Goal: Task Accomplishment & Management: Use online tool/utility

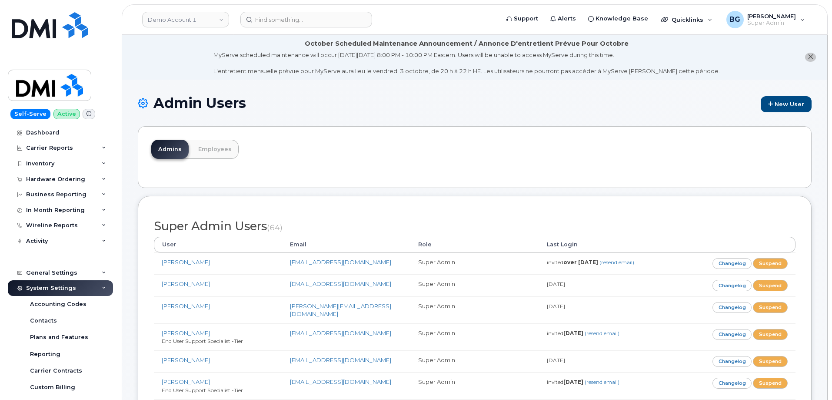
click at [432, 111] on h1 "Admin Users New User" at bounding box center [475, 103] width 674 height 17
drag, startPoint x: 55, startPoint y: 147, endPoint x: 77, endPoint y: 156, distance: 23.3
click at [55, 147] on div "Carrier Reports" at bounding box center [49, 147] width 47 height 7
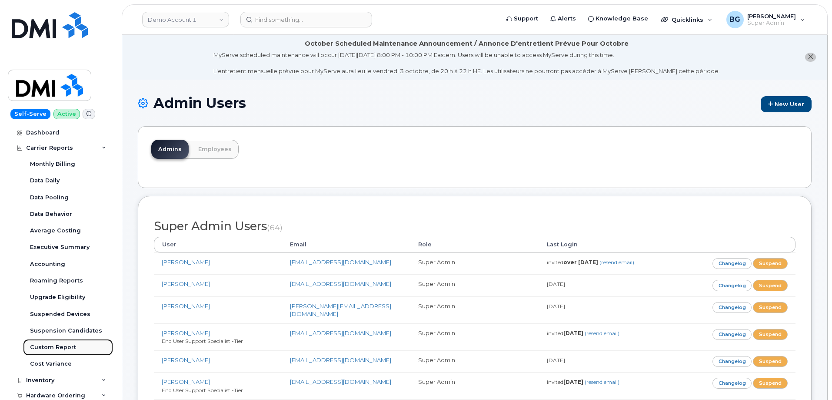
click at [53, 347] on div "Custom Report" at bounding box center [53, 347] width 46 height 8
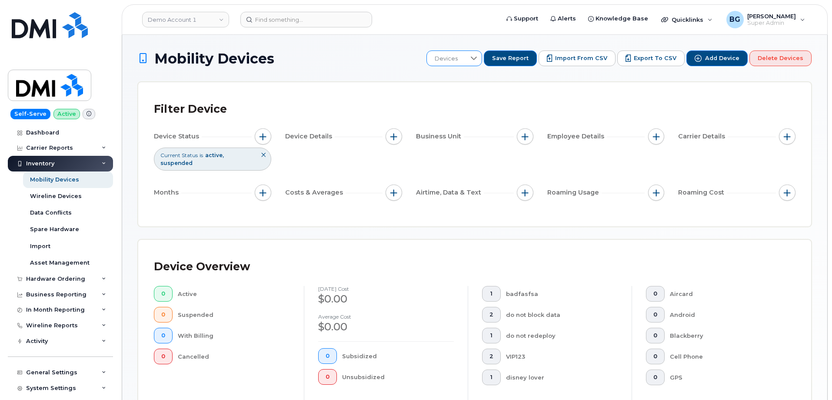
click at [479, 56] on div at bounding box center [474, 58] width 17 height 15
click at [522, 57] on span "Save Report" at bounding box center [510, 58] width 37 height 8
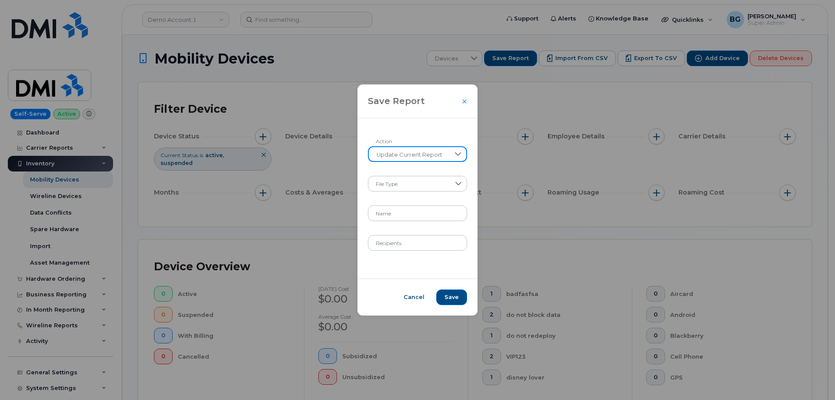
click at [420, 155] on span "Update Current Report" at bounding box center [409, 155] width 81 height 16
click at [435, 117] on div "Save Report" at bounding box center [417, 101] width 120 height 34
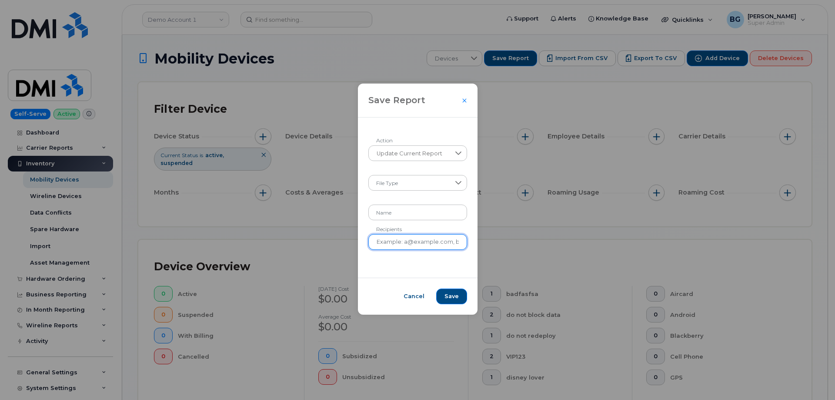
click at [409, 243] on input "Recipients" at bounding box center [417, 242] width 99 height 16
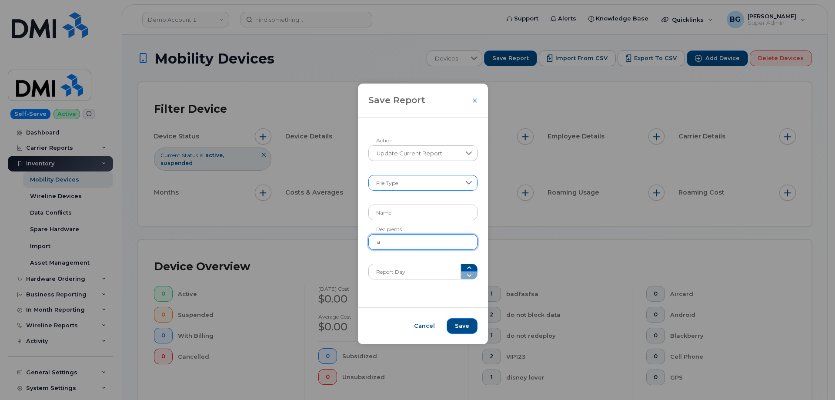
type input "a"
click at [439, 187] on span at bounding box center [414, 184] width 91 height 16
click at [413, 303] on div "Update Current Report Action File Type Name a Recipients Report Day" at bounding box center [423, 212] width 130 height 190
click at [553, 204] on div "Save Report Update Current Report Action File Type Name a Recipients Report Day…" at bounding box center [417, 200] width 835 height 400
click at [472, 100] on icon "Close" at bounding box center [474, 100] width 5 height 7
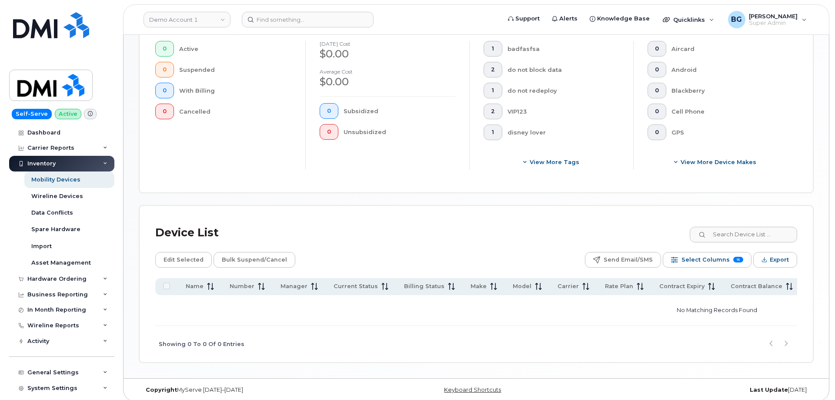
scroll to position [246, 0]
click at [708, 252] on span "Select Columns" at bounding box center [704, 258] width 48 height 13
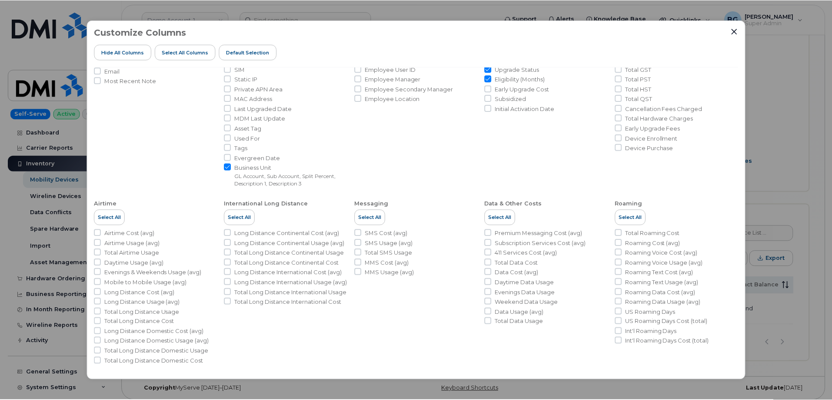
scroll to position [100, 0]
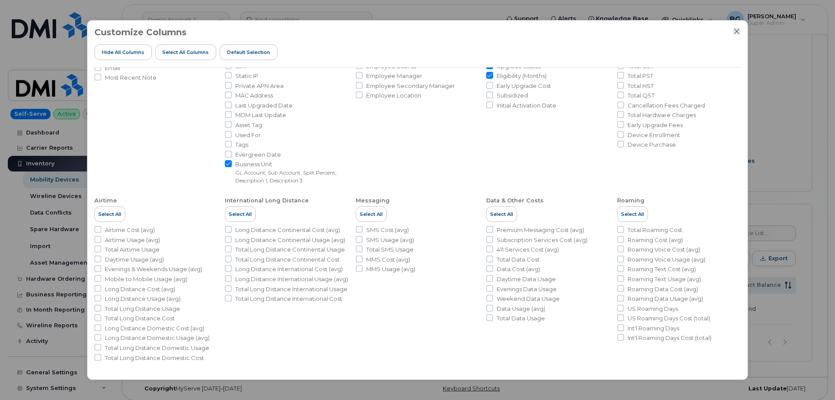
click at [737, 32] on icon "Close" at bounding box center [737, 32] width 6 height 6
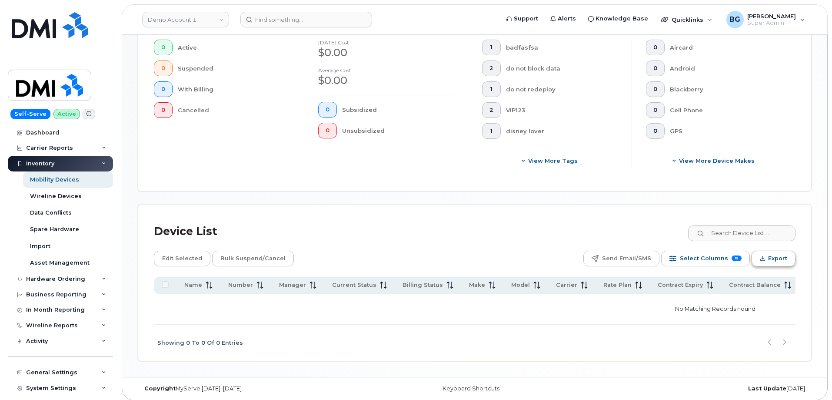
click at [774, 252] on span "Export" at bounding box center [777, 258] width 19 height 13
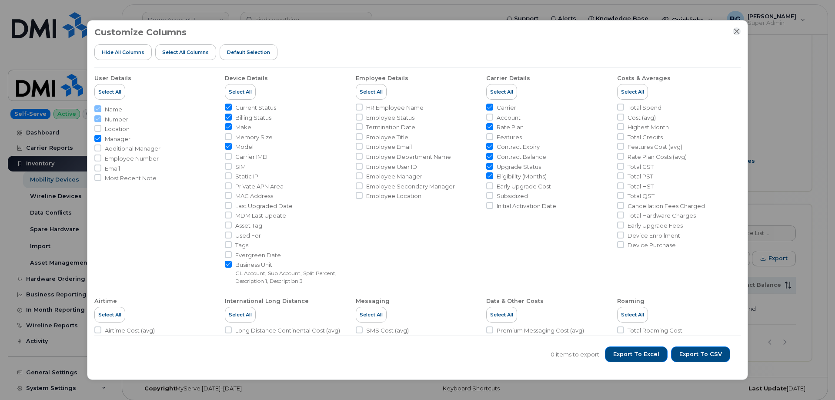
click at [737, 30] on icon "Close" at bounding box center [737, 32] width 6 height 6
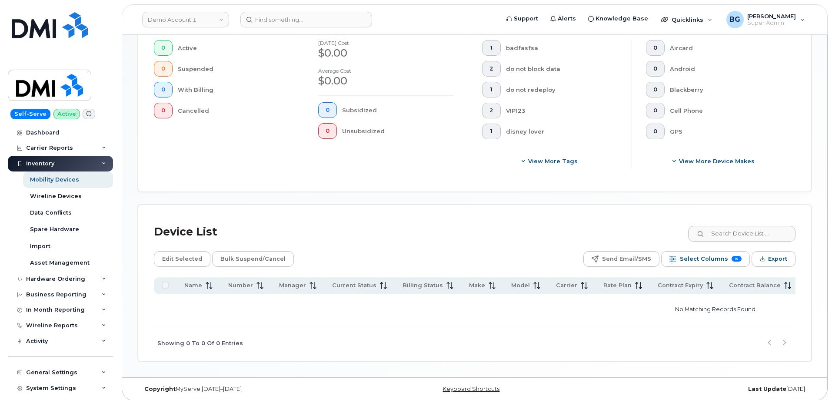
scroll to position [246, 0]
click at [761, 226] on input at bounding box center [741, 233] width 108 height 16
click at [433, 250] on div "Edit Selected Bulk Suspend/Cancel Send Email/SMS Select Columns 15 Filter Refre…" at bounding box center [475, 258] width 642 height 16
click at [164, 281] on div at bounding box center [165, 284] width 7 height 7
click at [189, 21] on link "Demo Account 1" at bounding box center [185, 20] width 87 height 16
